Goal: Task Accomplishment & Management: Manage account settings

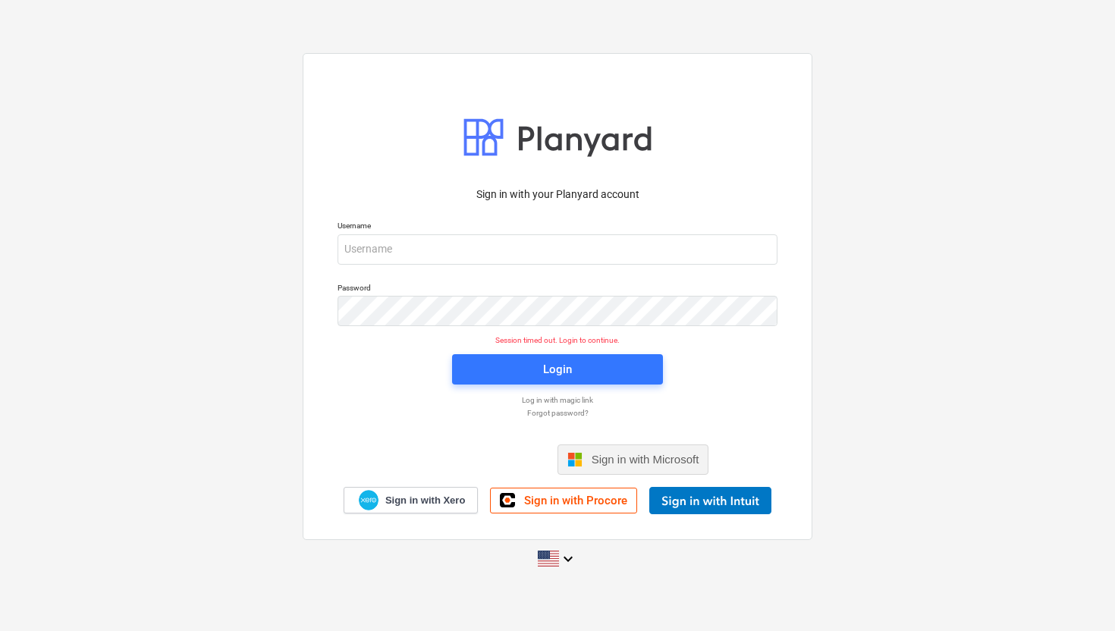
click at [604, 456] on span "Sign in with Microsoft" at bounding box center [645, 459] width 108 height 13
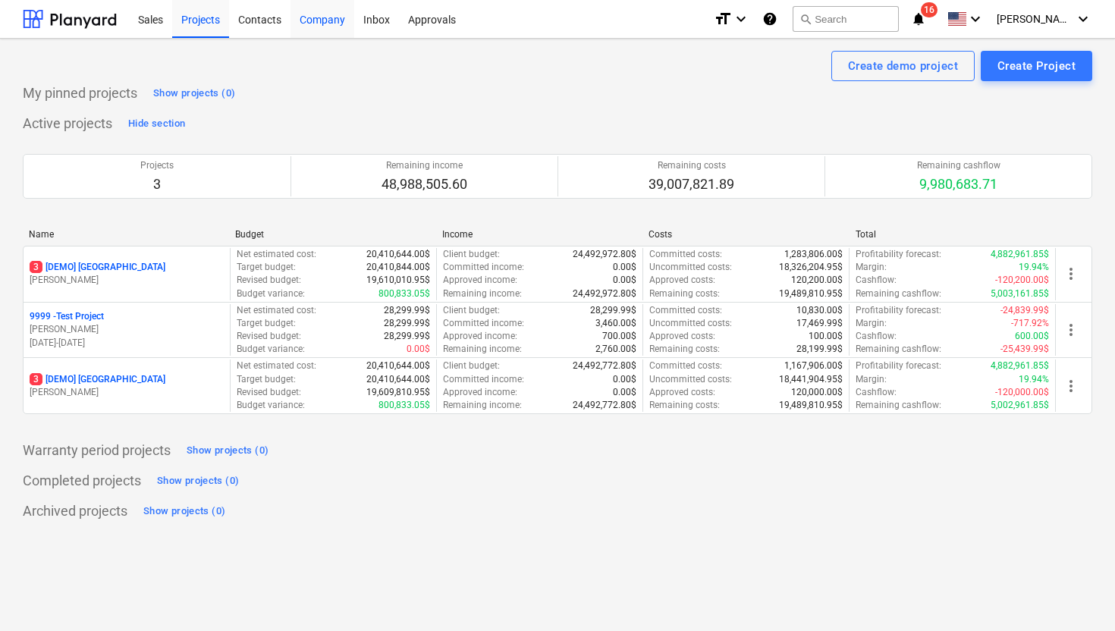
click at [328, 22] on div "Company" at bounding box center [322, 18] width 64 height 39
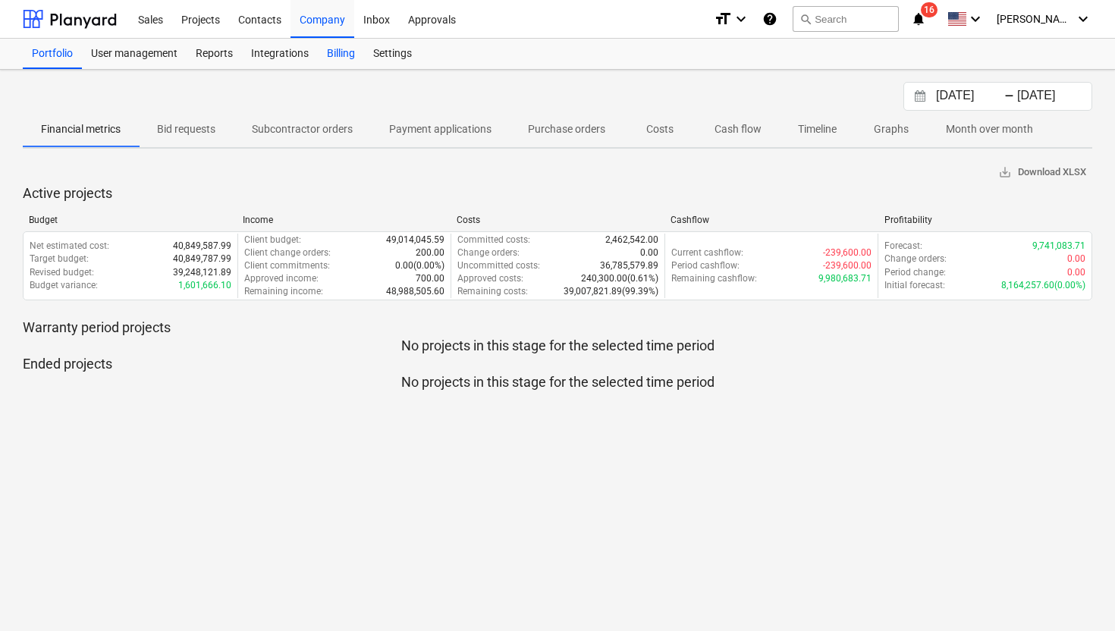
click at [328, 52] on div "Billing" at bounding box center [341, 54] width 46 height 30
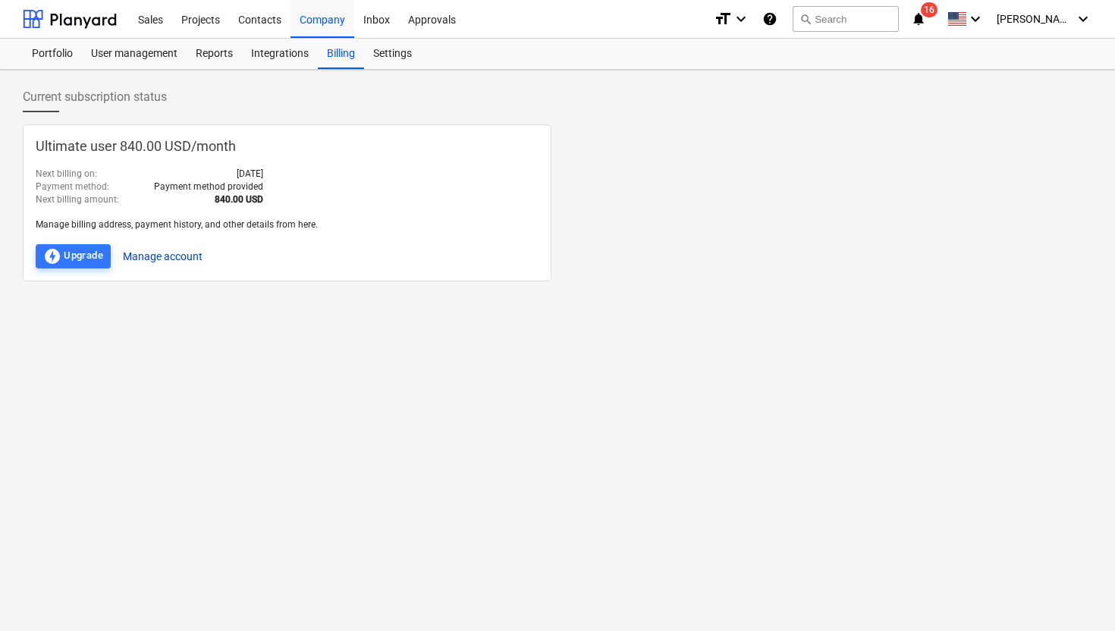
click at [187, 257] on button "Manage account" at bounding box center [163, 256] width 80 height 24
click at [830, 287] on div "Current subscription status Ultimate user 840.00 USD / month Next billing on : …" at bounding box center [557, 350] width 1115 height 561
